Goal: Task Accomplishment & Management: Use online tool/utility

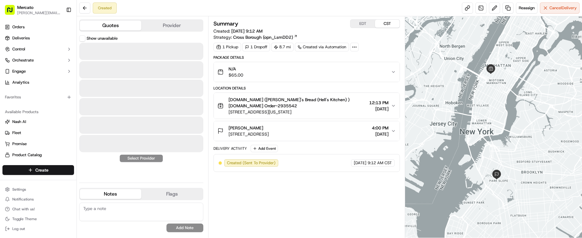
click at [90, 21] on button "Quotes" at bounding box center [110, 26] width 61 height 10
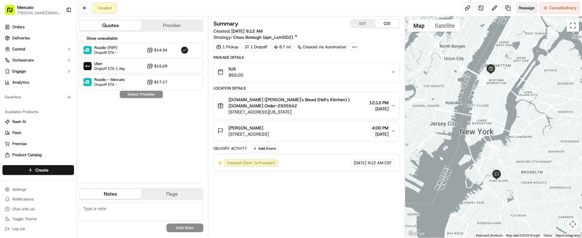
click at [537, 10] on button "Reassign" at bounding box center [527, 7] width 22 height 11
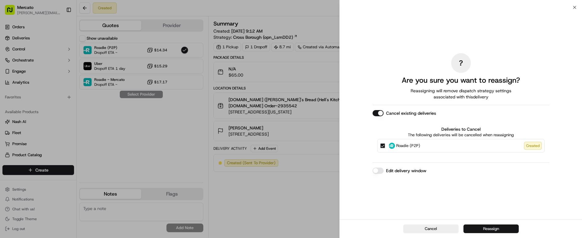
click at [497, 230] on button "Reassign" at bounding box center [491, 228] width 55 height 9
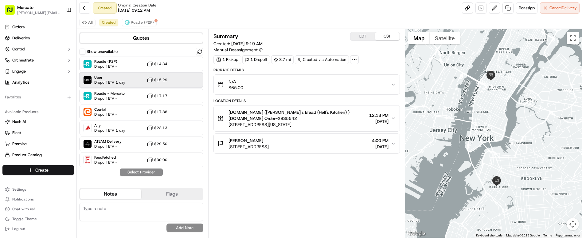
click at [97, 73] on div "Uber Dropoff ETA 1 day $15.29" at bounding box center [141, 80] width 124 height 15
click at [120, 168] on button "Assign Provider" at bounding box center [142, 171] width 44 height 7
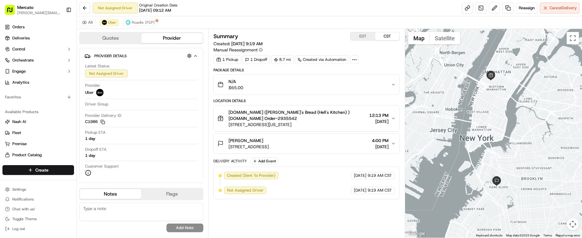
click at [359, 32] on button "EDT" at bounding box center [363, 36] width 25 height 8
click at [280, 137] on div "Linda Komes 341 5th Ave, Brooklyn, NY 11215, USA 6:00 PM 09/19/2025" at bounding box center [305, 143] width 174 height 12
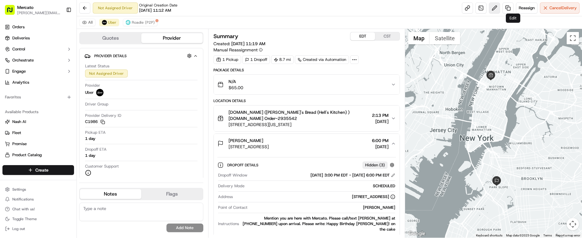
click at [500, 7] on button at bounding box center [494, 7] width 11 height 11
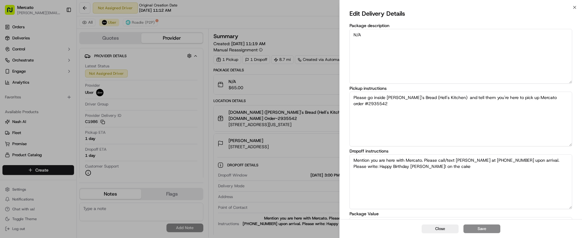
click at [557, 154] on textarea "Mention you are here with Mercato. Please call/text Linda at (240) 997-3187 upo…" at bounding box center [461, 181] width 223 height 55
drag, startPoint x: 486, startPoint y: 121, endPoint x: 559, endPoint y: 120, distance: 72.8
click at [559, 154] on textarea "Mention you are here with Mercato. Please call/text Linda at (240) 997-3187 upo…" at bounding box center [461, 181] width 223 height 55
click at [557, 154] on textarea "Mention you are here with Mercato. Please call/text Linda at (240) 997-3187 upo…" at bounding box center [461, 181] width 223 height 55
drag, startPoint x: 561, startPoint y: 120, endPoint x: 486, endPoint y: 124, distance: 74.1
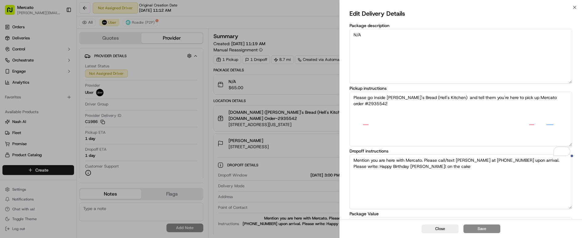
click at [486, 154] on textarea "Mention you are here with Mercato. Please call/text Linda at (240) 997-3187 upo…" at bounding box center [461, 181] width 223 height 55
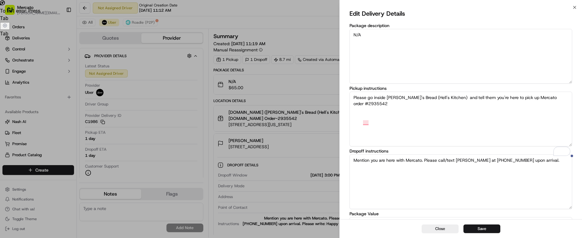
click at [494, 154] on textarea "Mention you are here with Mercato. Please call/text Linda at (240) 997-3187 upo…" at bounding box center [461, 181] width 223 height 55
paste textarea "Please deliver this order to the Terre restaurant"
type textarea "Mention you are here with Mercato. Please call/text Linda at (240) 997-3187 upo…"
click at [482, 233] on button "Save" at bounding box center [482, 228] width 37 height 9
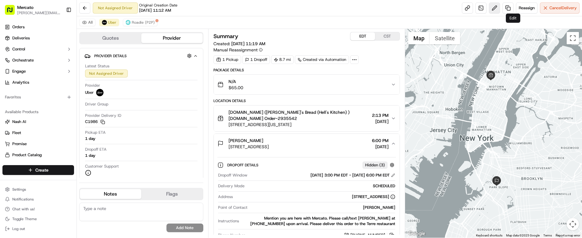
click at [500, 6] on button at bounding box center [494, 7] width 11 height 11
